Goal: Check status: Check status

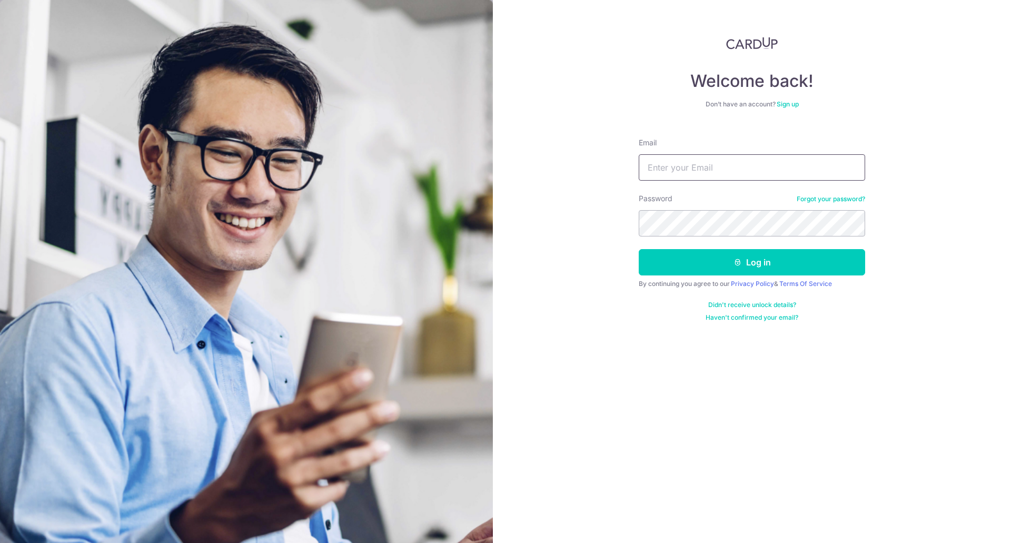
click at [770, 179] on input "Email" at bounding box center [752, 167] width 226 height 26
type input "[EMAIL_ADDRESS][DOMAIN_NAME]"
click at [639, 249] on button "Log in" at bounding box center [752, 262] width 226 height 26
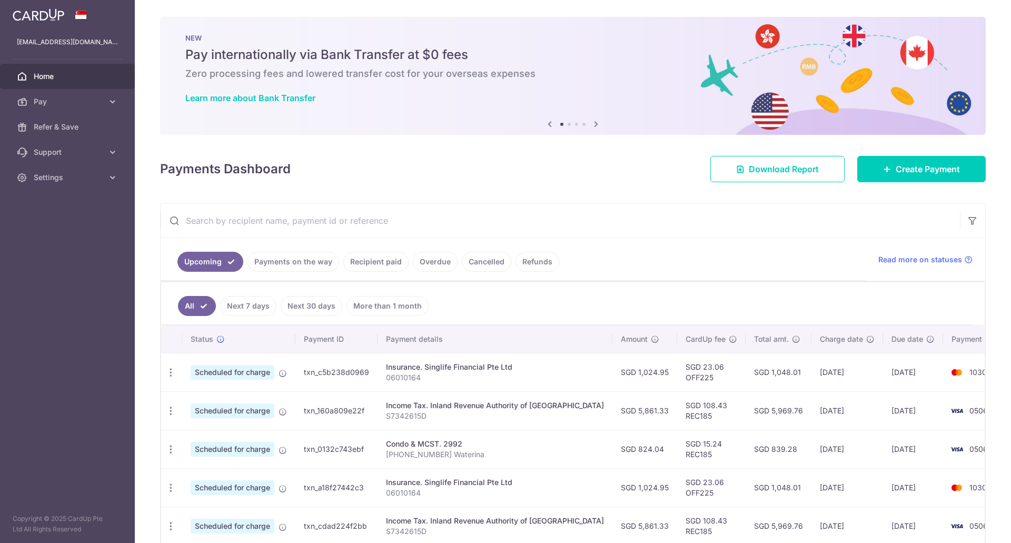
click at [268, 263] on link "Payments on the way" at bounding box center [294, 262] width 92 height 20
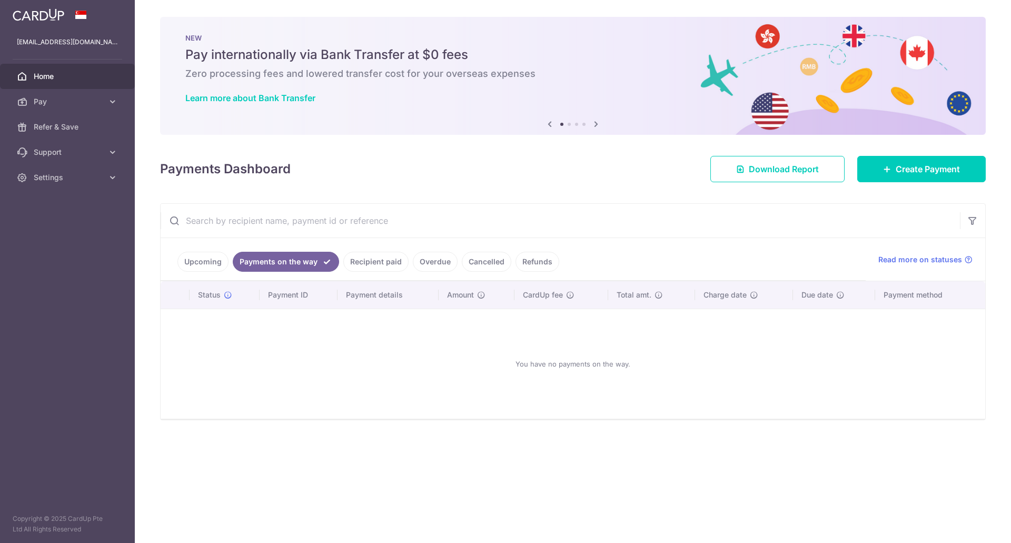
click at [362, 260] on link "Recipient paid" at bounding box center [375, 262] width 65 height 20
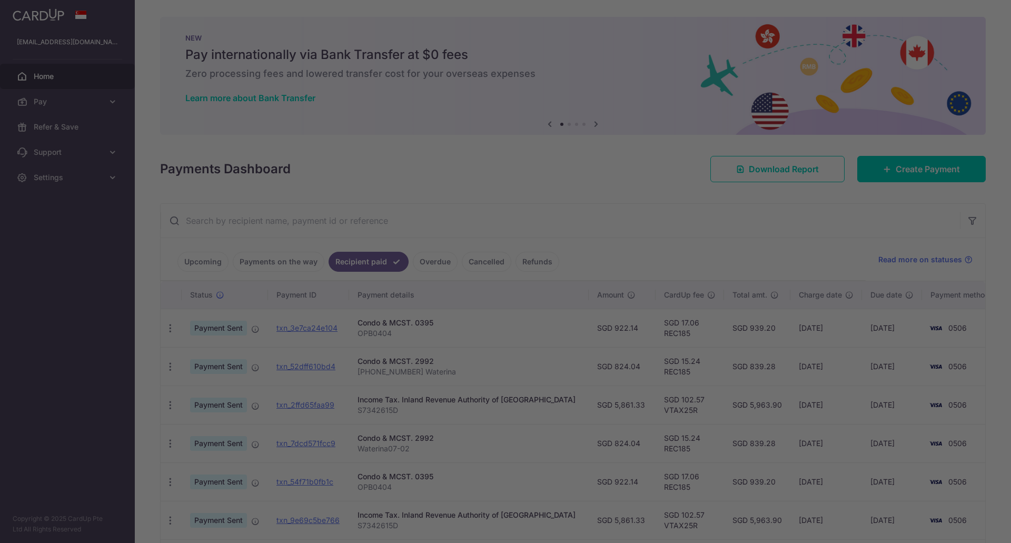
click at [197, 257] on div at bounding box center [510, 274] width 1021 height 548
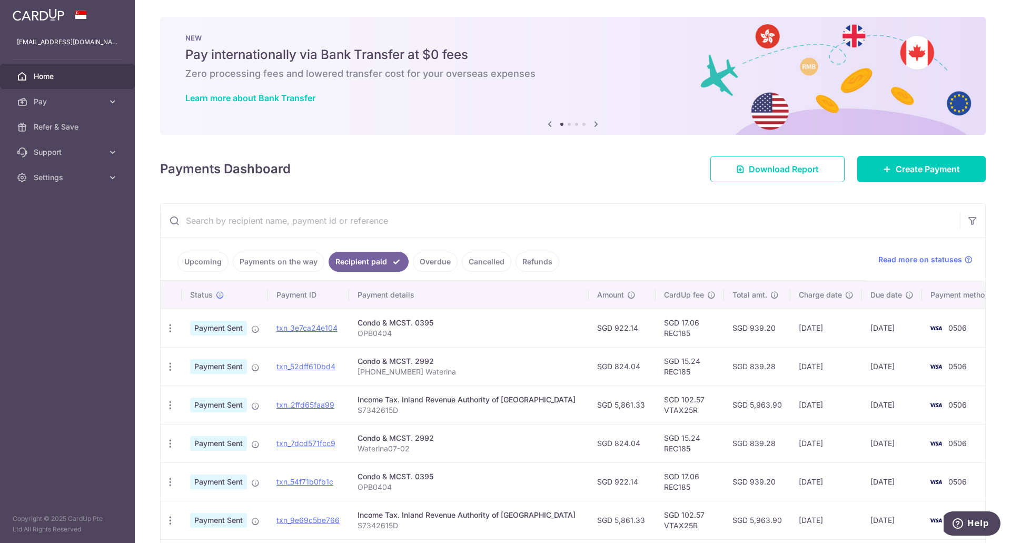
click at [204, 269] on link "Upcoming" at bounding box center [203, 262] width 51 height 20
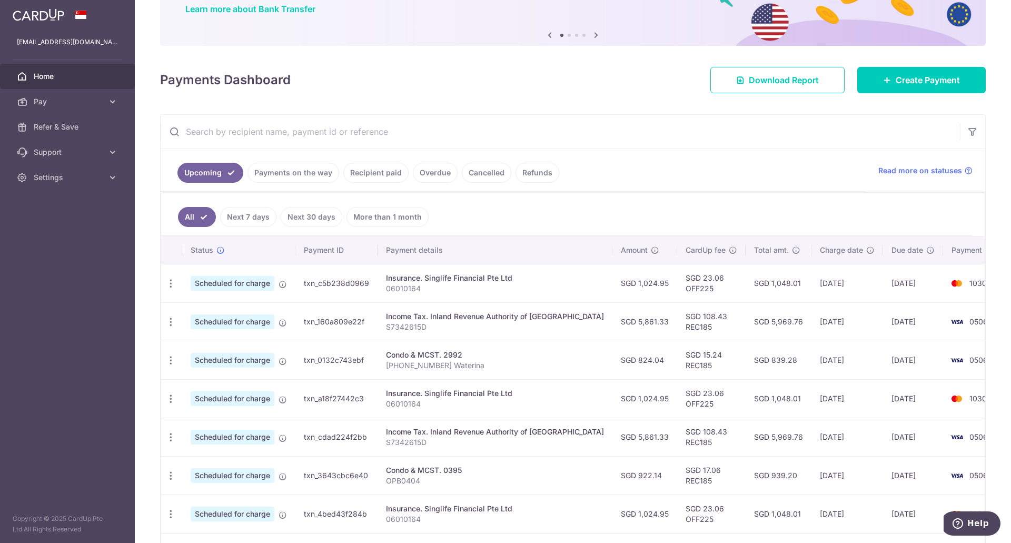
scroll to position [97, 0]
